Goal: Task Accomplishment & Management: Manage account settings

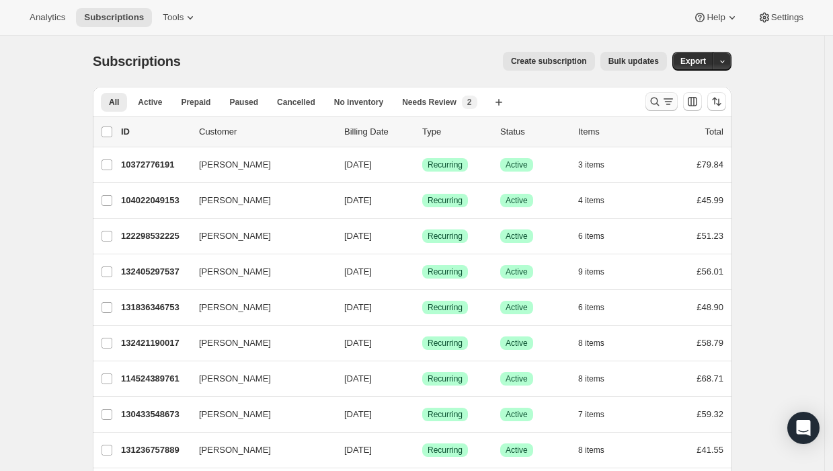
click at [662, 104] on icon "Search and filter results" at bounding box center [654, 101] width 13 height 13
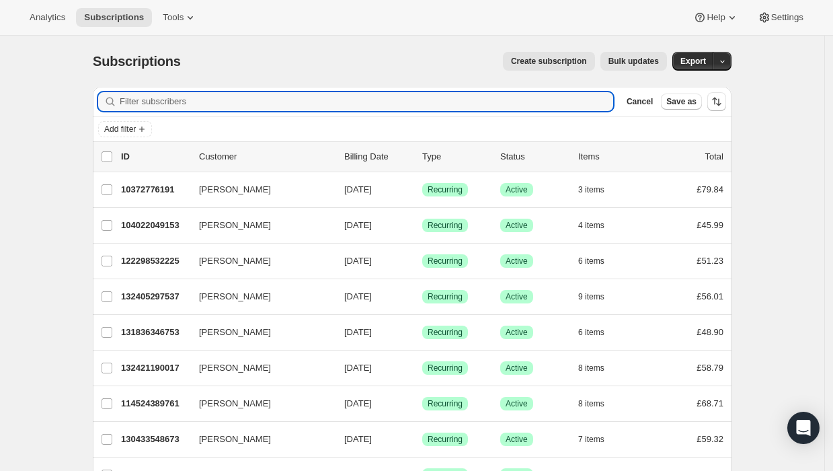
click at [115, 119] on div "Add filter" at bounding box center [412, 129] width 639 height 24
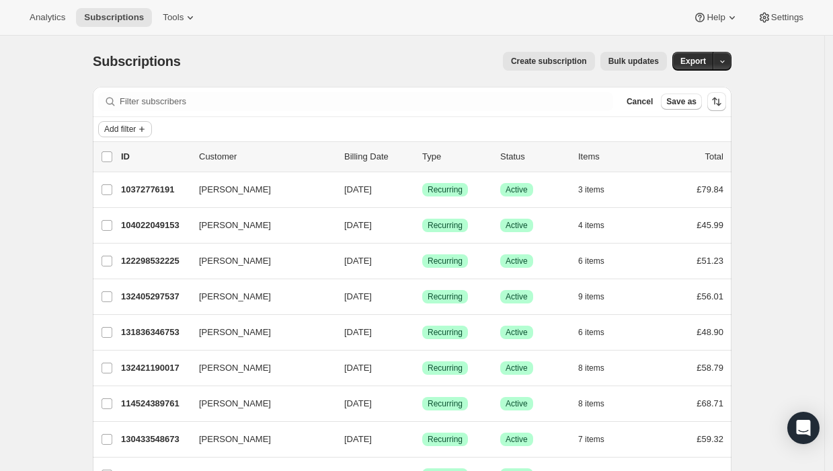
click at [120, 127] on span "Add filter" at bounding box center [120, 129] width 32 height 11
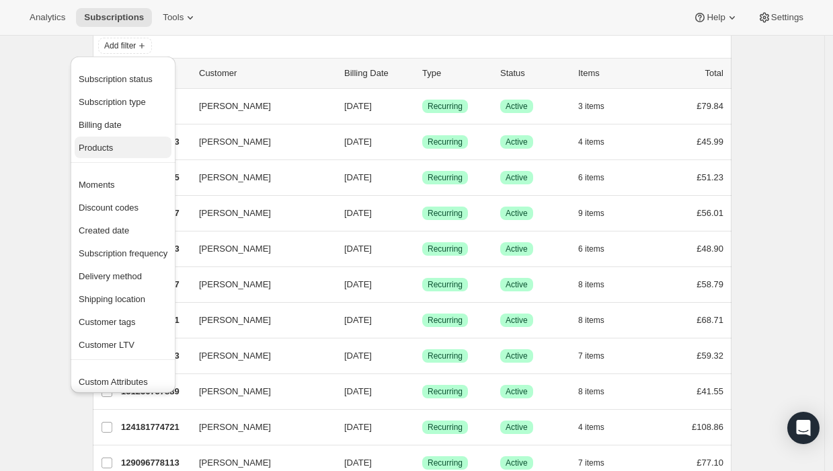
click at [137, 150] on span "Products" at bounding box center [123, 147] width 89 height 13
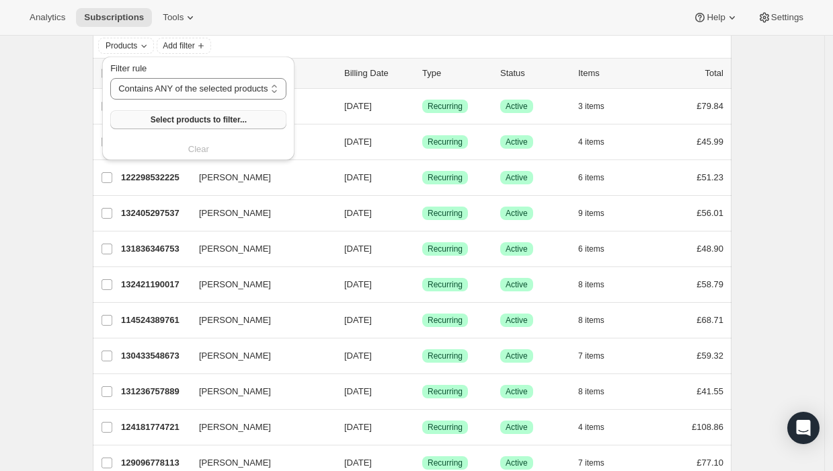
click at [211, 116] on span "Select products to filter..." at bounding box center [199, 119] width 96 height 11
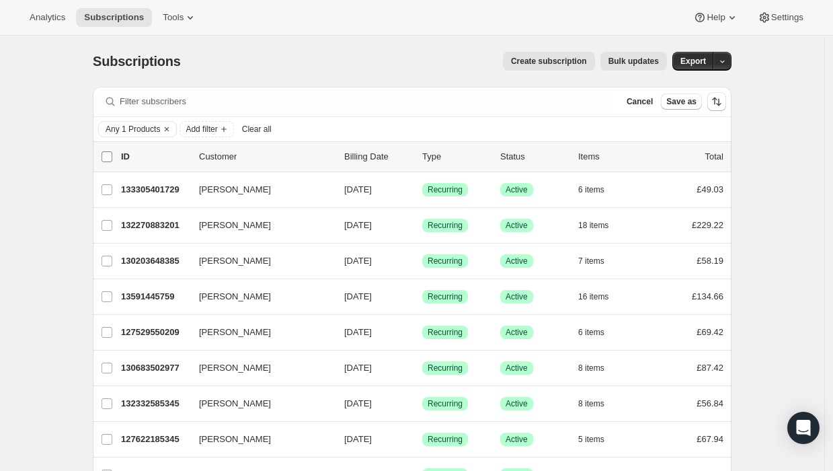
click at [112, 154] on input "0 selected" at bounding box center [107, 156] width 11 height 11
checkbox input "true"
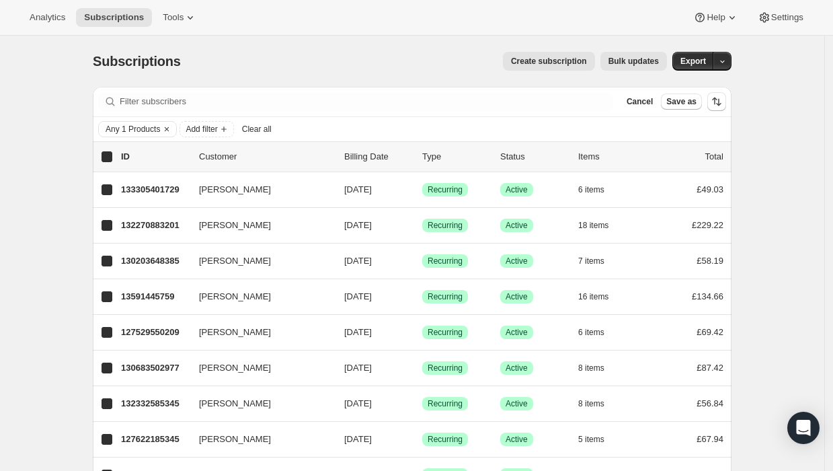
checkbox input "true"
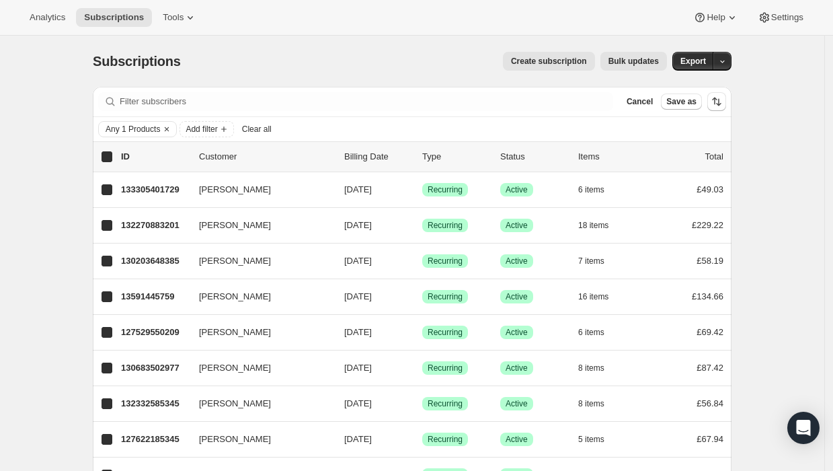
checkbox input "true"
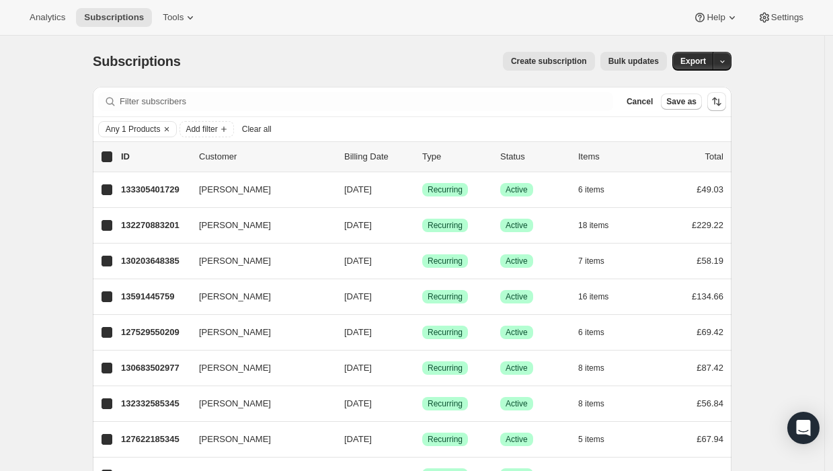
checkbox input "true"
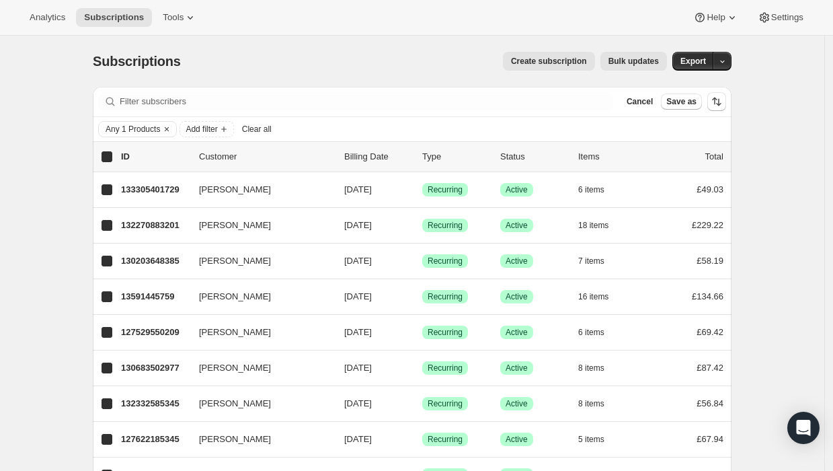
checkbox input "true"
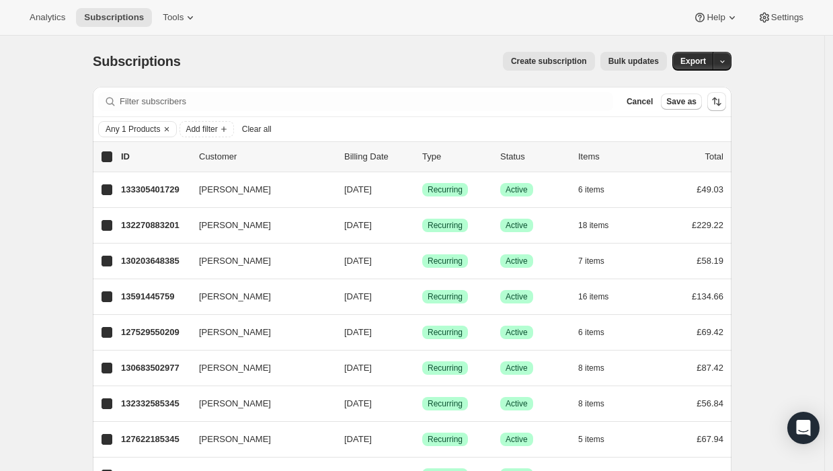
checkbox input "true"
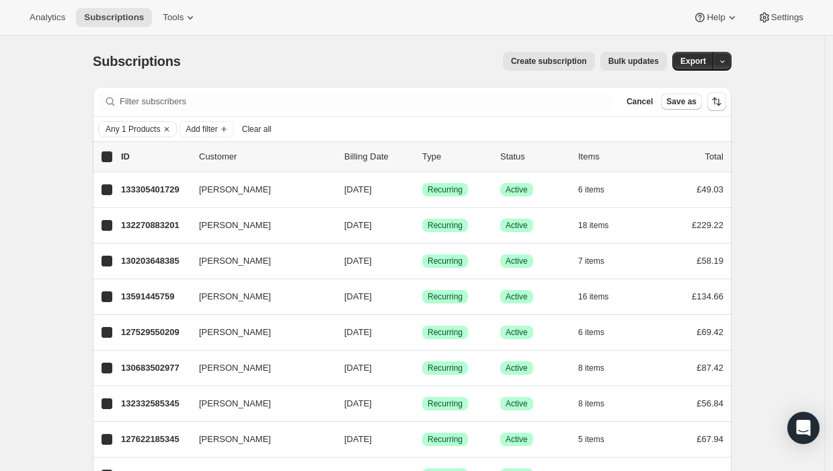
checkbox input "true"
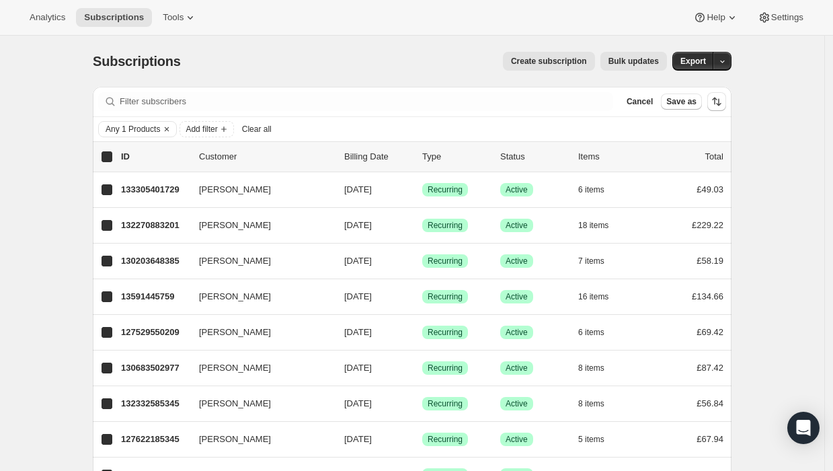
checkbox input "true"
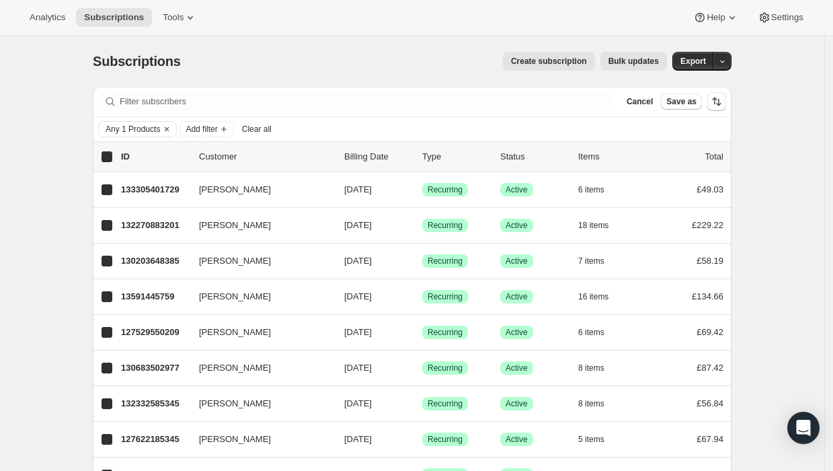
checkbox input "true"
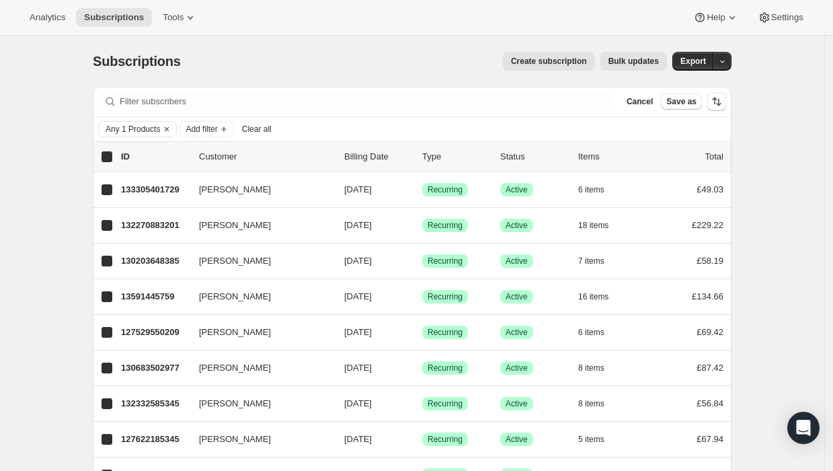
checkbox input "true"
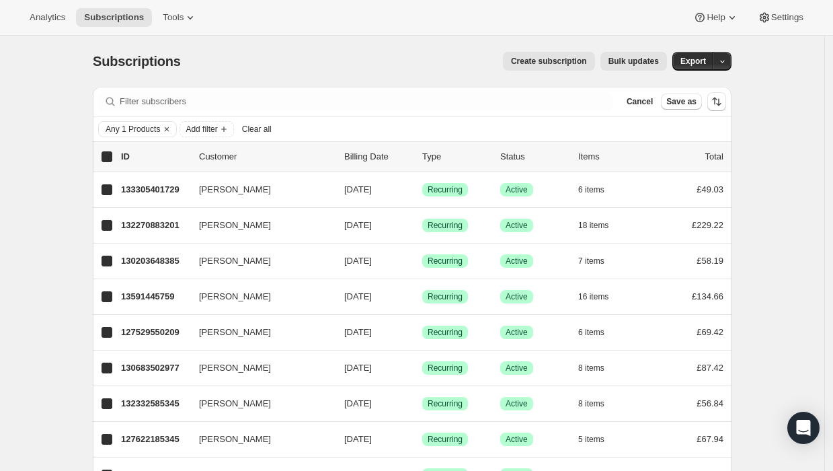
checkbox input "true"
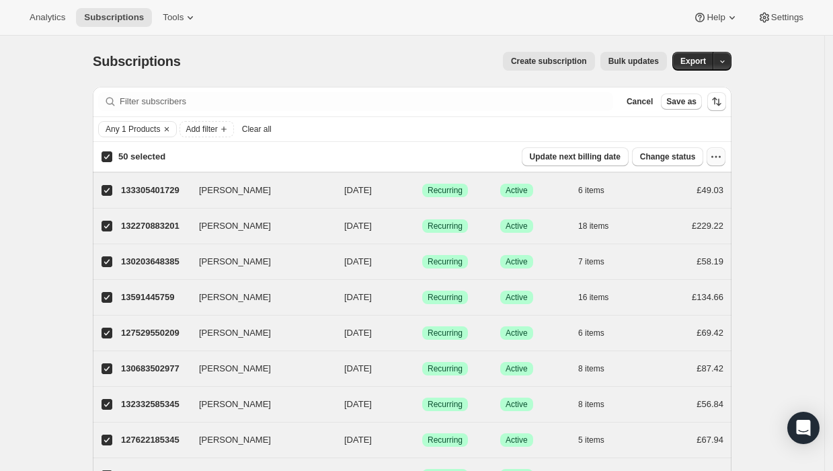
click at [718, 156] on icon "button" at bounding box center [717, 157] width 2 height 2
click at [112, 154] on input "50 selected" at bounding box center [107, 156] width 11 height 11
checkbox input "false"
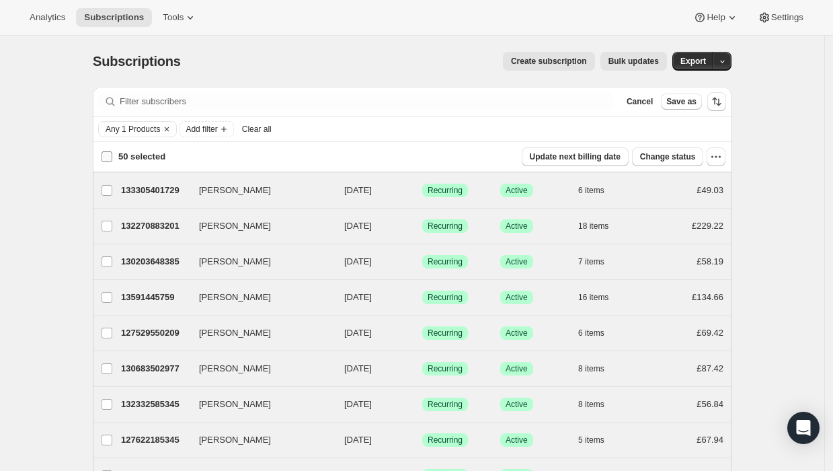
checkbox input "false"
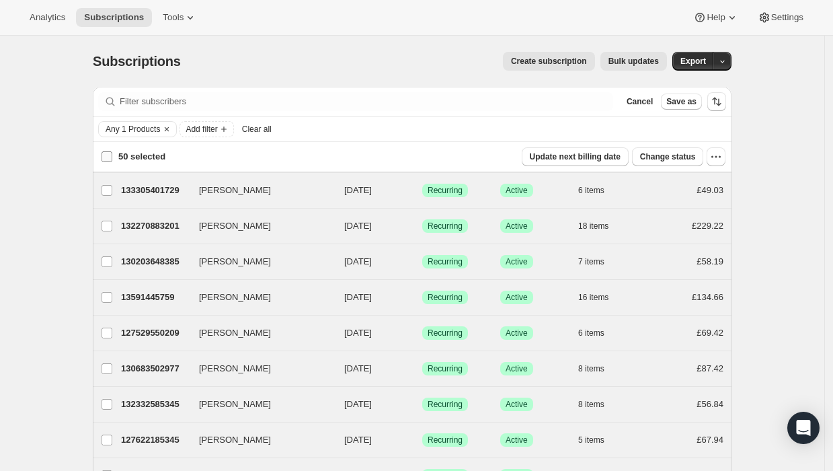
checkbox input "false"
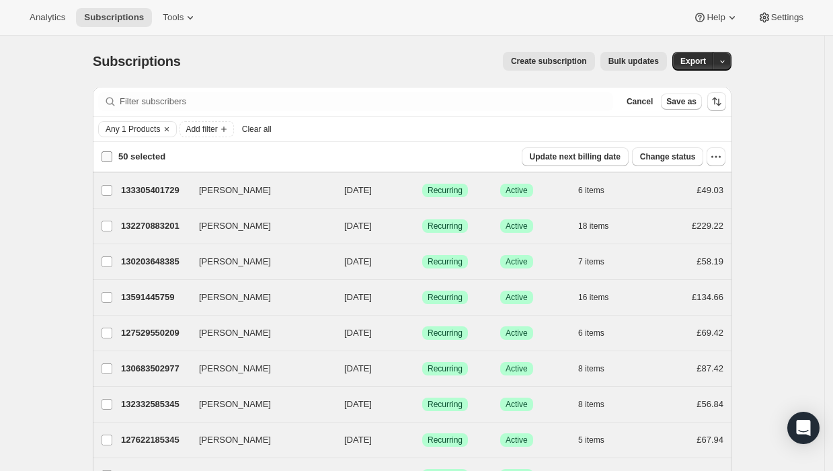
checkbox input "false"
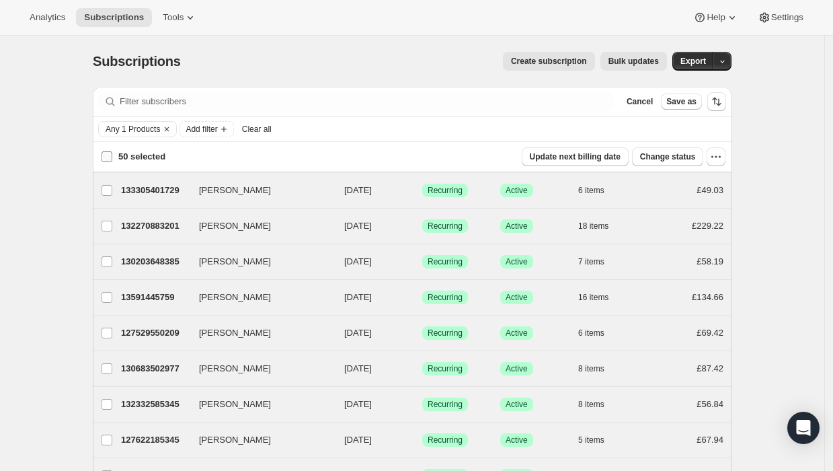
checkbox input "false"
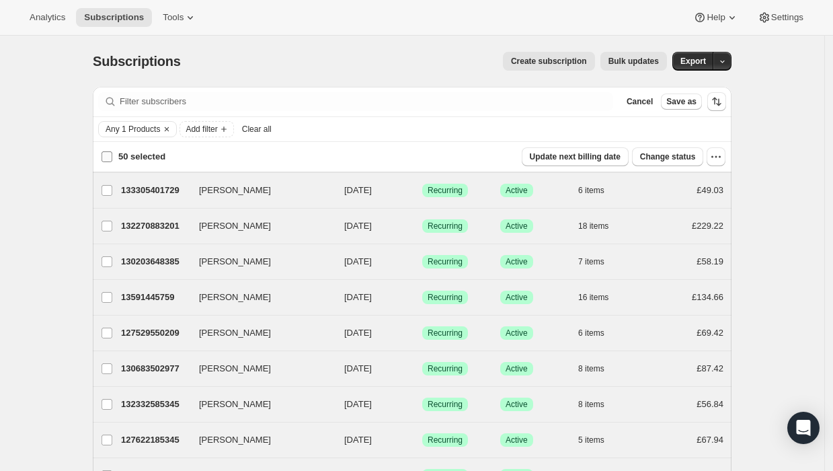
checkbox input "false"
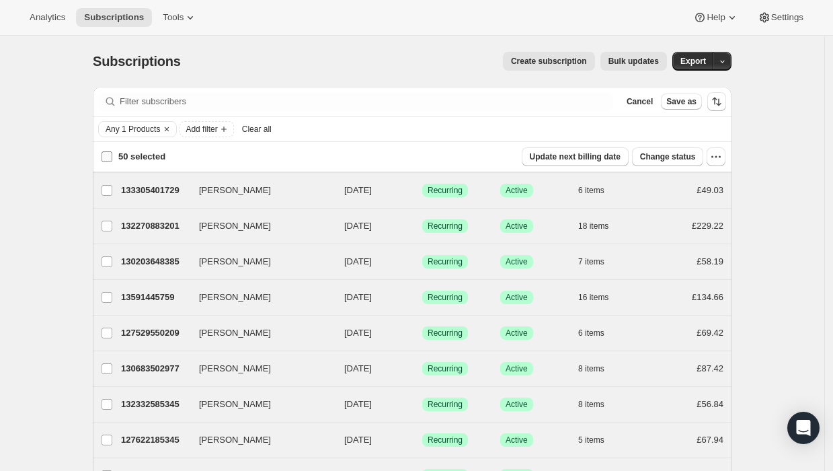
checkbox input "false"
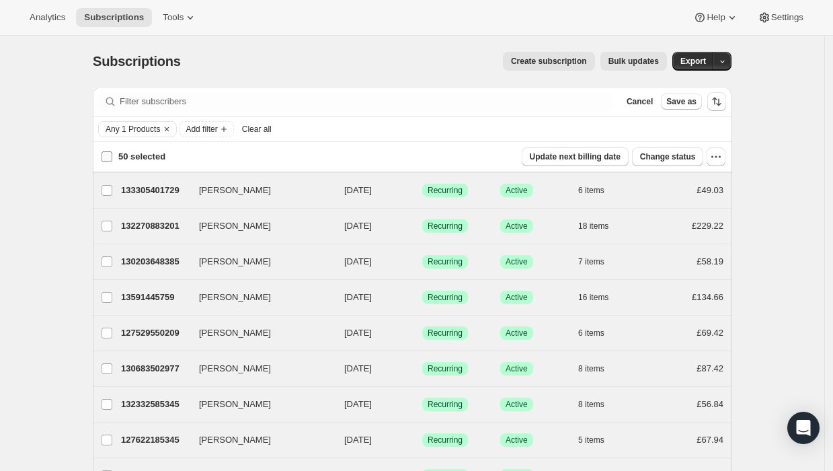
checkbox input "false"
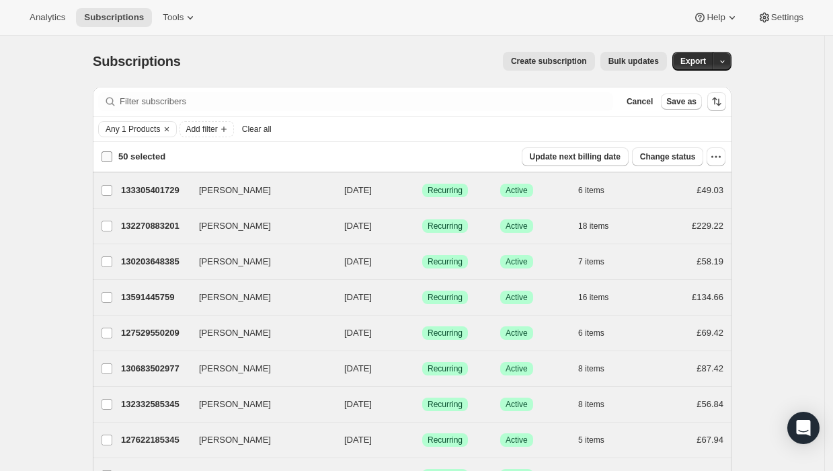
checkbox input "false"
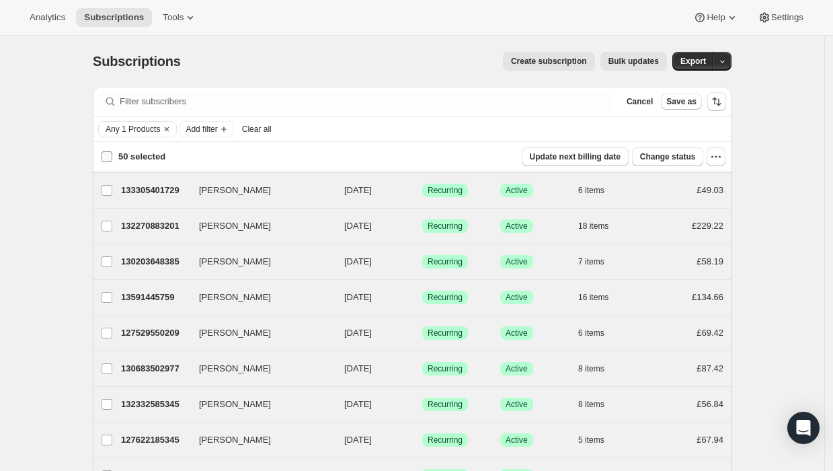
checkbox input "false"
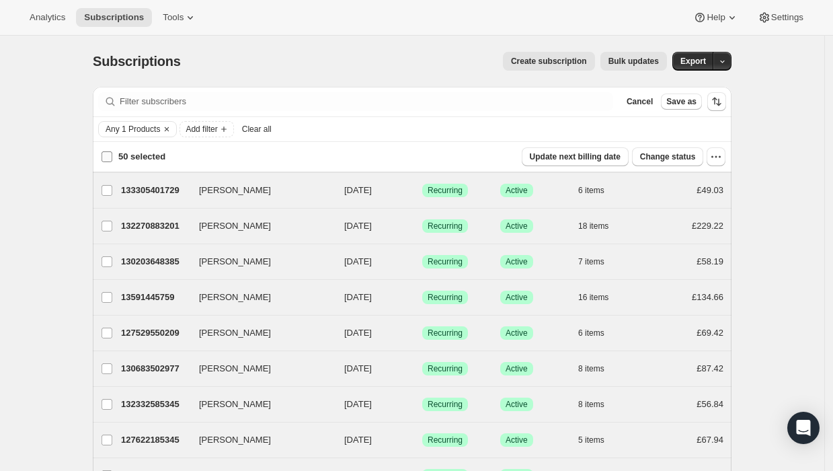
checkbox input "false"
